Goal: Transaction & Acquisition: Download file/media

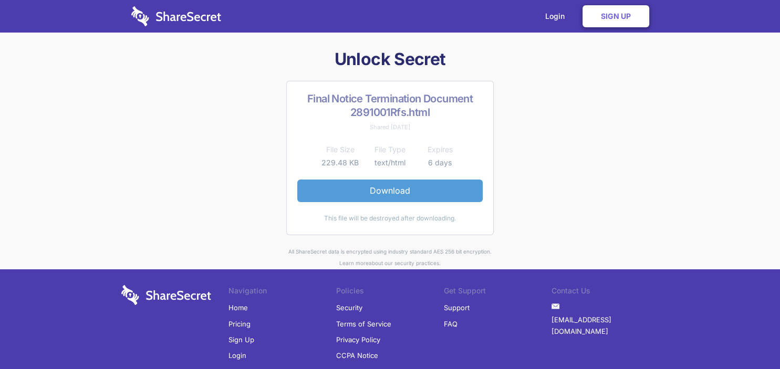
click at [379, 190] on link "Download" at bounding box center [389, 191] width 185 height 22
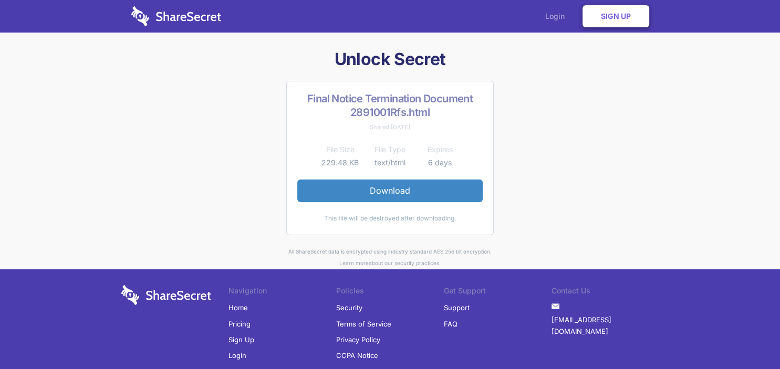
click at [554, 18] on link "Login" at bounding box center [558, 16] width 46 height 33
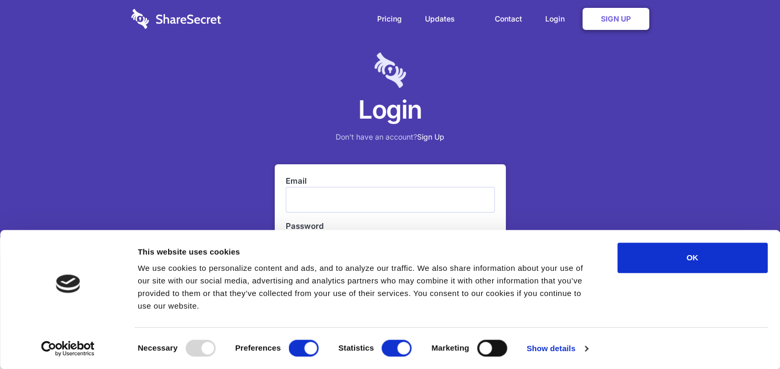
click at [308, 198] on input "Email" at bounding box center [390, 199] width 209 height 25
type input "graham@gmefkfc.co.za"
click at [586, 184] on div "Login Don't have an account? Sign Up" at bounding box center [390, 119] width 780 height 238
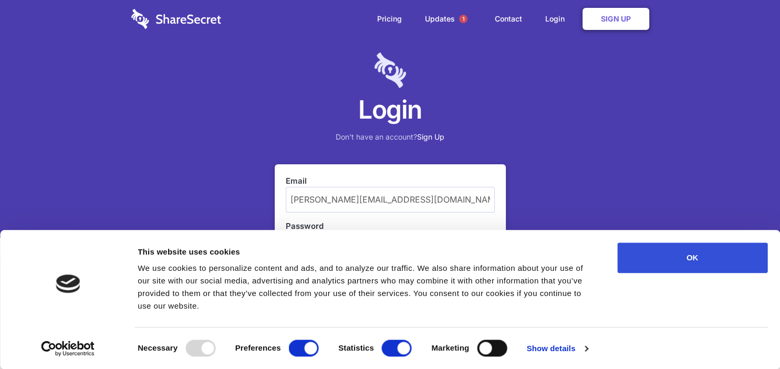
click at [679, 253] on button "OK" at bounding box center [692, 258] width 150 height 30
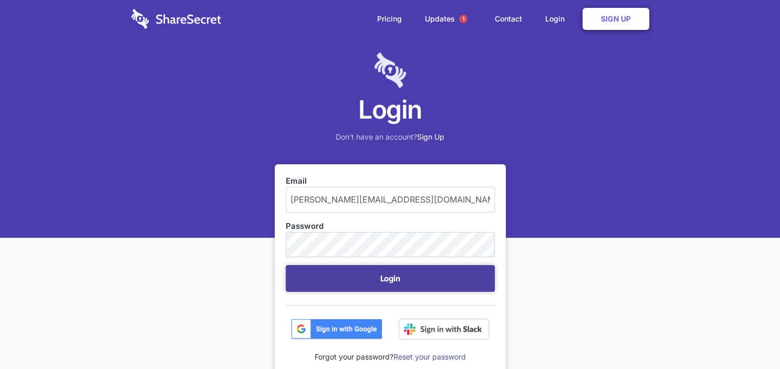
click at [386, 283] on button "Login" at bounding box center [390, 278] width 209 height 27
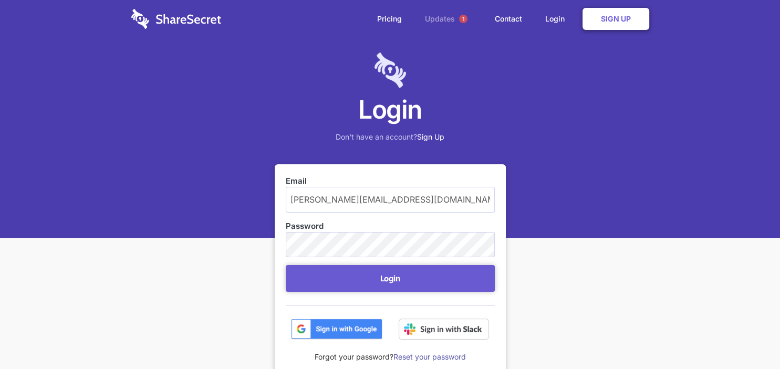
click at [442, 20] on link "Updates 1" at bounding box center [448, 19] width 68 height 38
